Goal: Check status: Check status

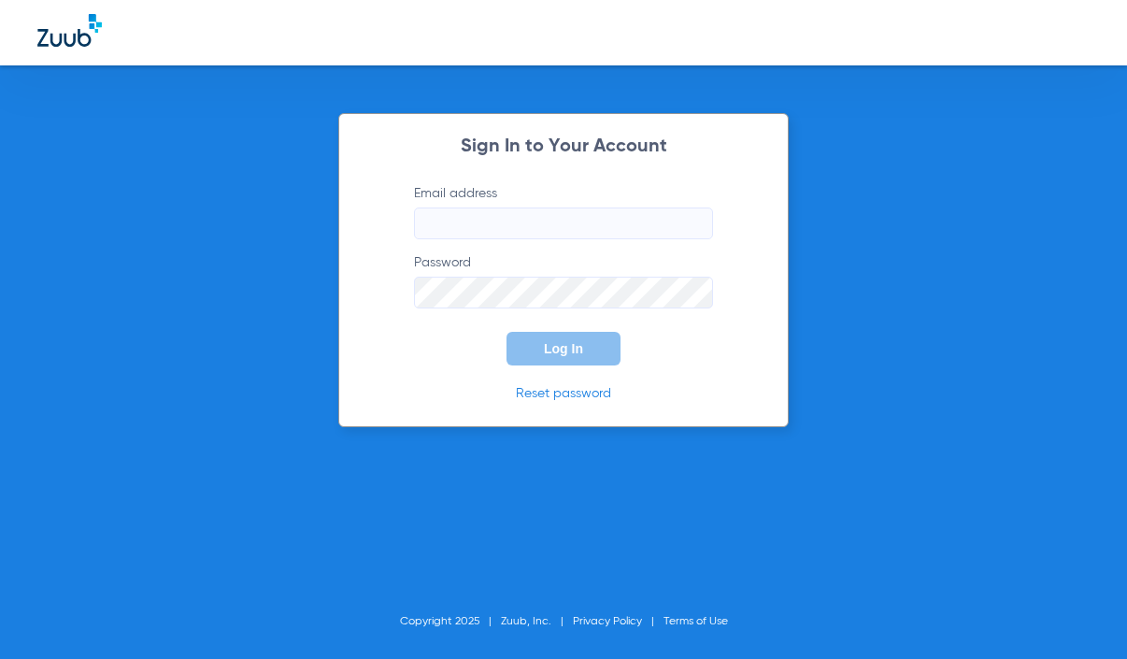
type input "[EMAIL_ADDRESS][DOMAIN_NAME]"
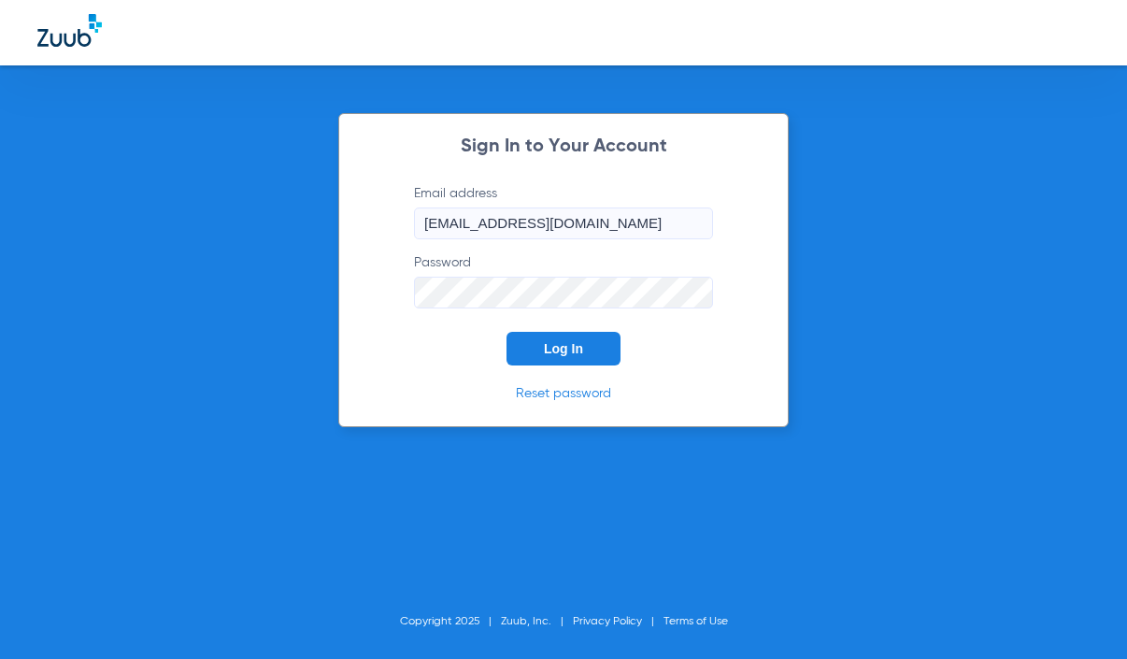
click at [653, 369] on div "Sign In to Your Account Email address [EMAIL_ADDRESS][DOMAIN_NAME] Password Log…" at bounding box center [563, 270] width 450 height 314
click at [603, 351] on button "Log In" at bounding box center [563, 349] width 114 height 34
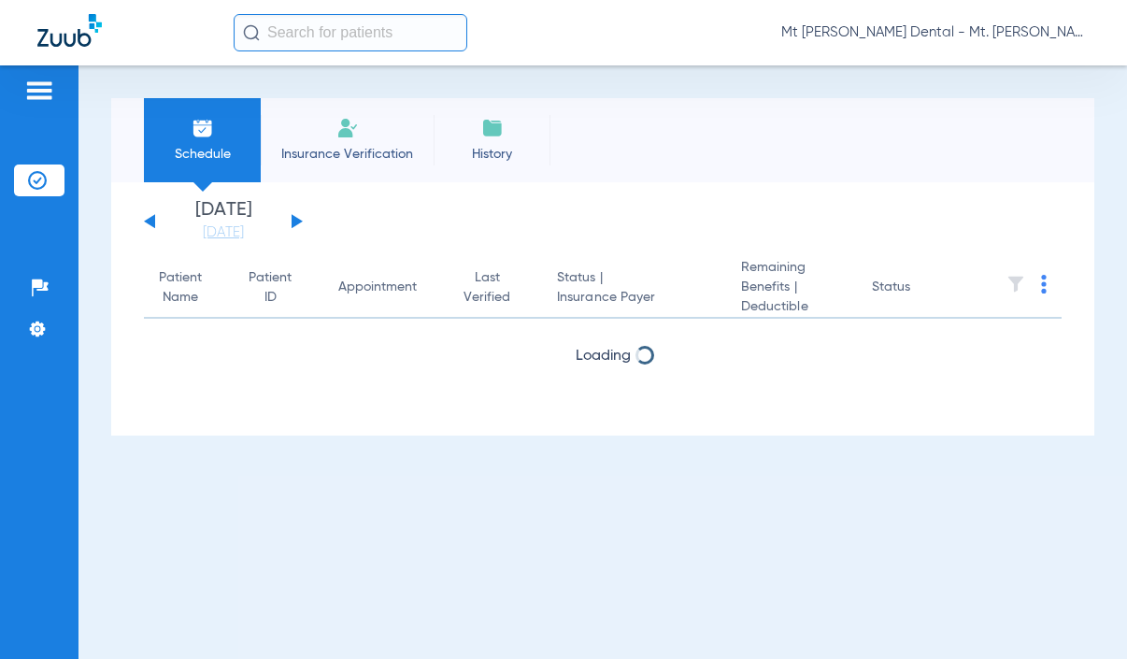
click at [321, 34] on input "text" at bounding box center [351, 32] width 234 height 37
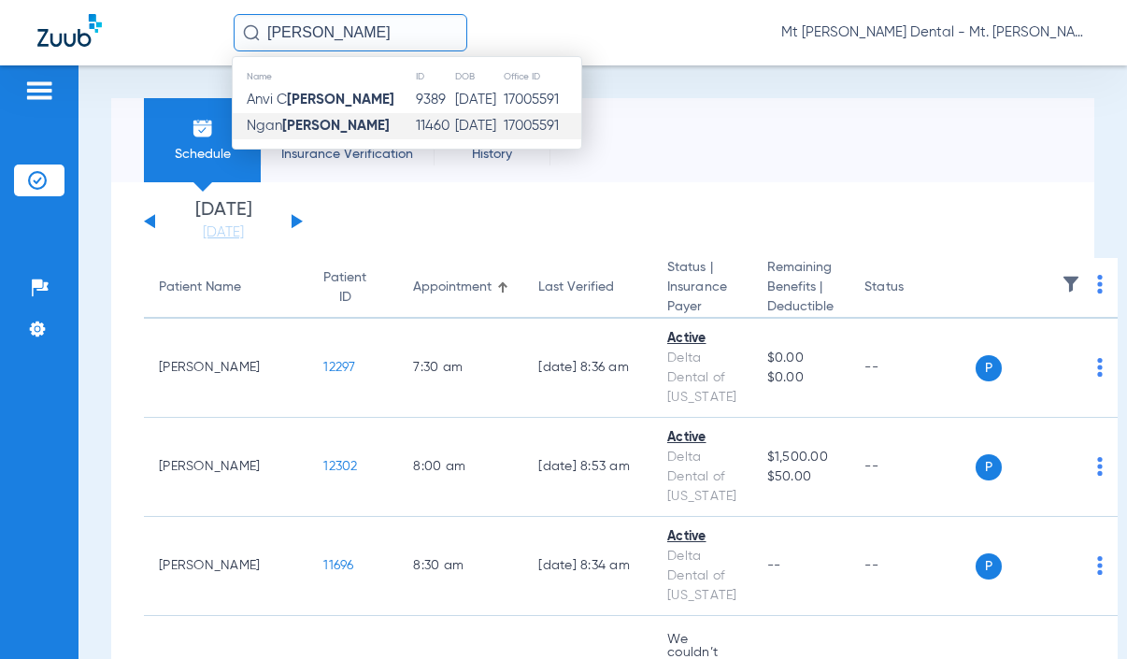
type input "[PERSON_NAME]"
click at [289, 120] on strong "[PERSON_NAME]" at bounding box center [335, 126] width 107 height 14
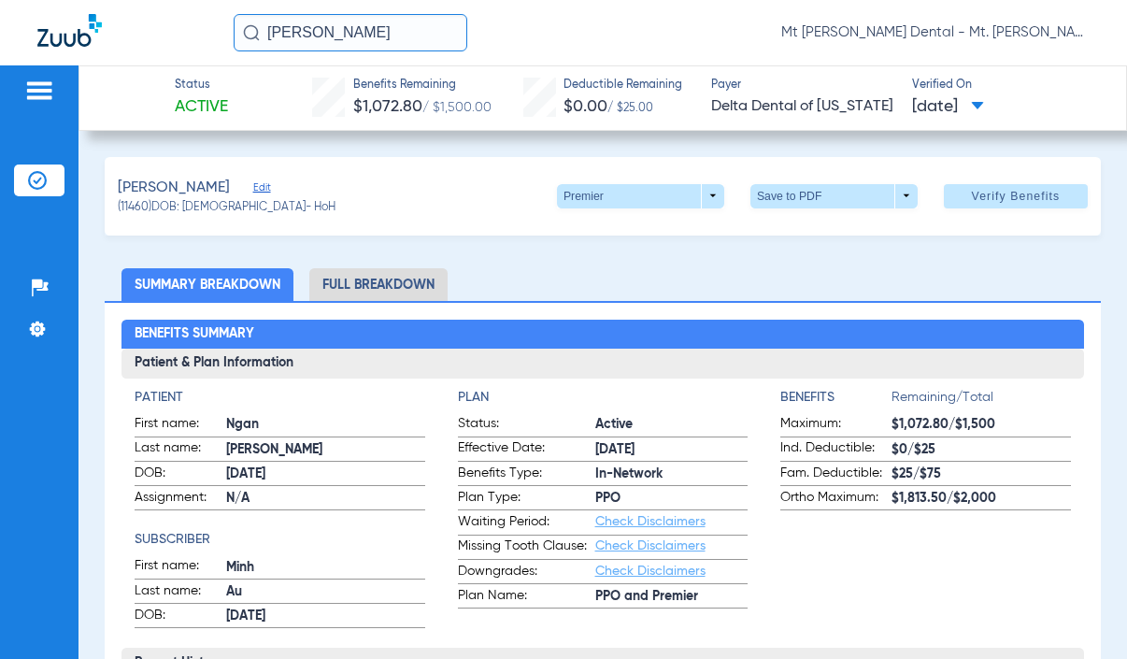
click at [1000, 200] on span "Verify Benefits" at bounding box center [1016, 196] width 89 height 15
